Goal: Task Accomplishment & Management: Use online tool/utility

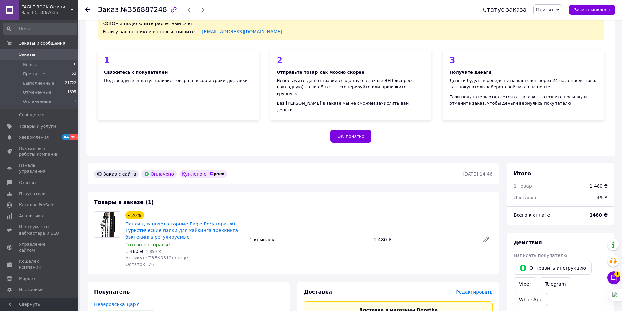
scroll to position [98, 0]
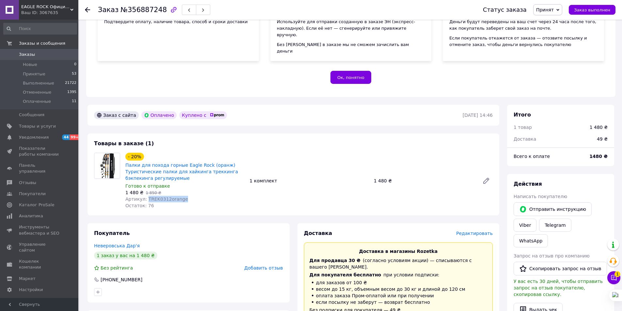
drag, startPoint x: 144, startPoint y: 194, endPoint x: 180, endPoint y: 194, distance: 35.6
click at [180, 196] on div "Артикул: TREK0312orange" at bounding box center [184, 199] width 119 height 7
copy span "TREK0312orange"
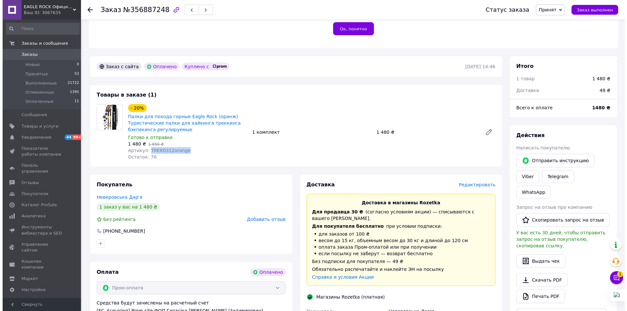
scroll to position [228, 0]
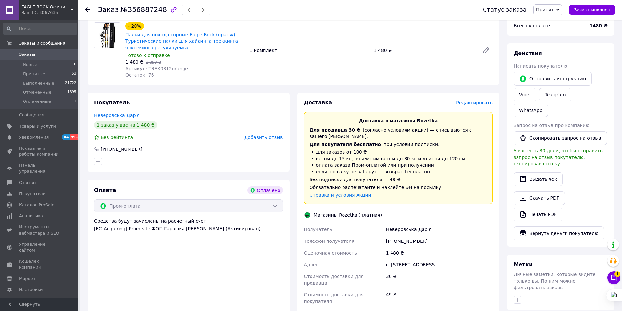
click at [470, 99] on div "Доставка Редактировать" at bounding box center [398, 103] width 189 height 8
click at [470, 100] on span "Редактировать" at bounding box center [474, 102] width 37 height 5
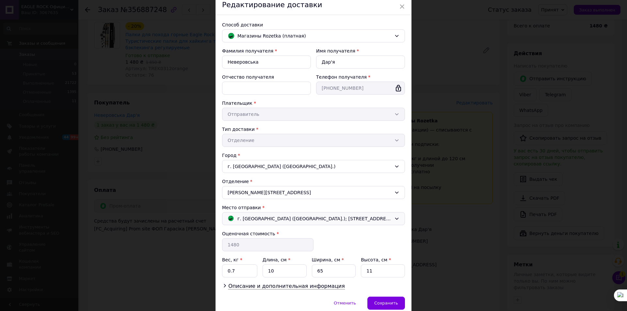
scroll to position [56, 0]
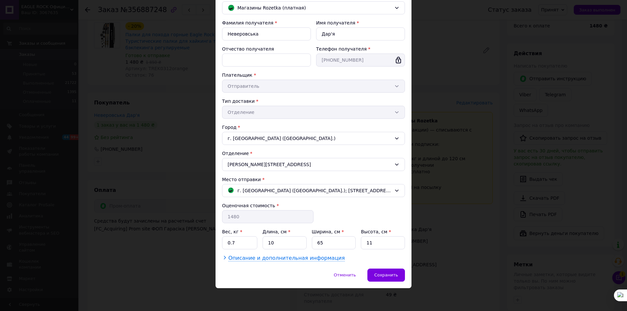
click at [297, 260] on span "Описание и дополнительная информация" at bounding box center [286, 258] width 117 height 7
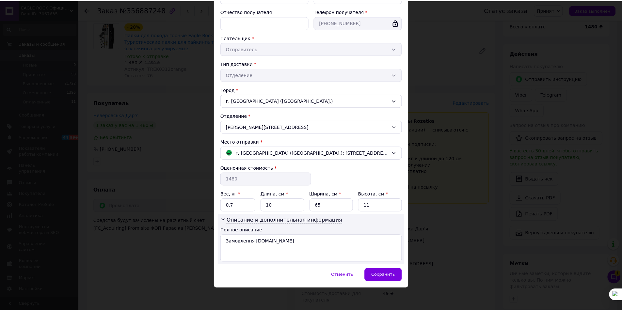
scroll to position [94, 0]
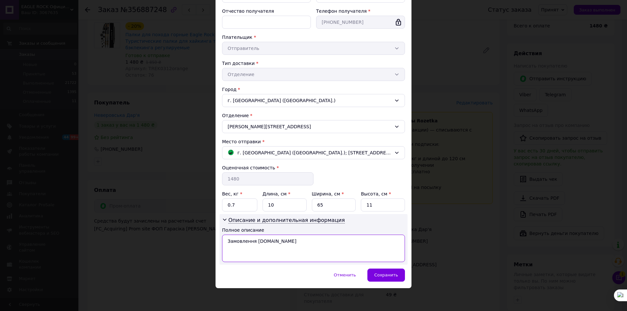
drag, startPoint x: 283, startPoint y: 245, endPoint x: 221, endPoint y: 258, distance: 63.2
click at [222, 258] on textarea "Замовлення [DOMAIN_NAME]" at bounding box center [313, 248] width 183 height 27
paste textarea "TREK0312orange"
type textarea "TREK0312orange"
click at [376, 275] on span "Сохранить" at bounding box center [386, 275] width 24 height 5
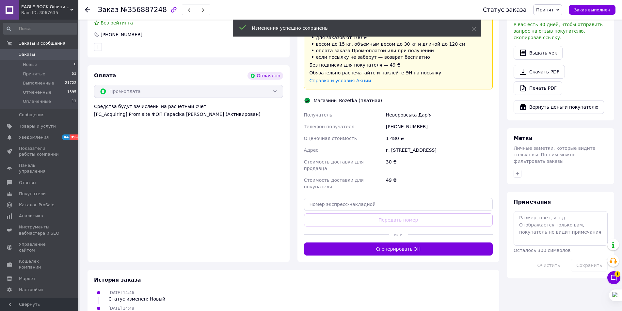
scroll to position [392, 0]
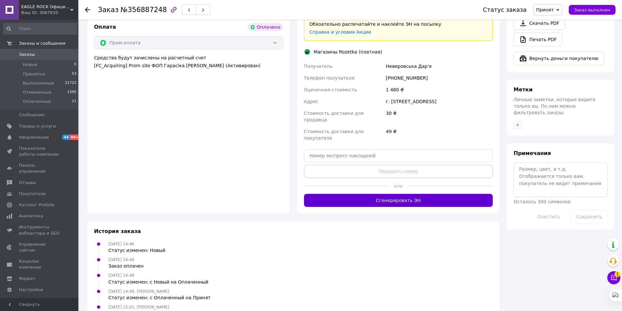
click at [416, 194] on button "Сгенерировать ЭН" at bounding box center [398, 200] width 189 height 13
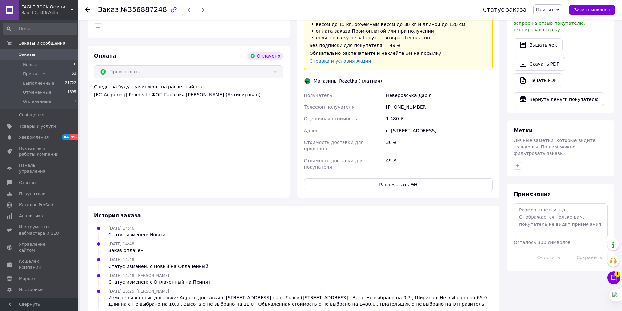
scroll to position [387, 0]
